Goal: Find specific page/section: Find specific page/section

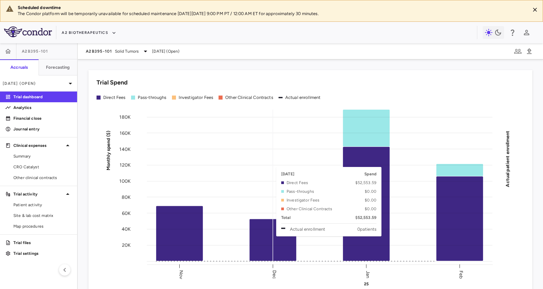
scroll to position [44, 0]
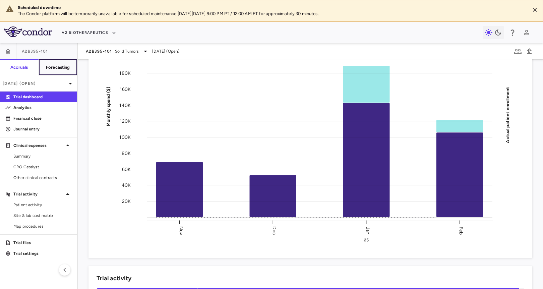
click at [48, 65] on h6 "Forecasting" at bounding box center [58, 67] width 24 height 6
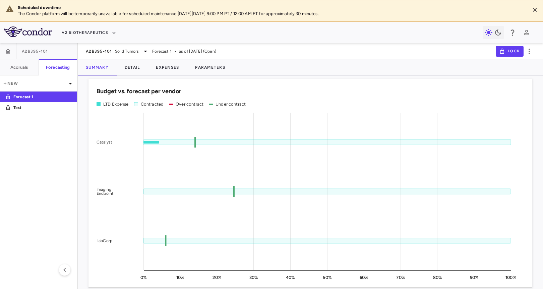
scroll to position [432, 0]
